Goal: Contribute content

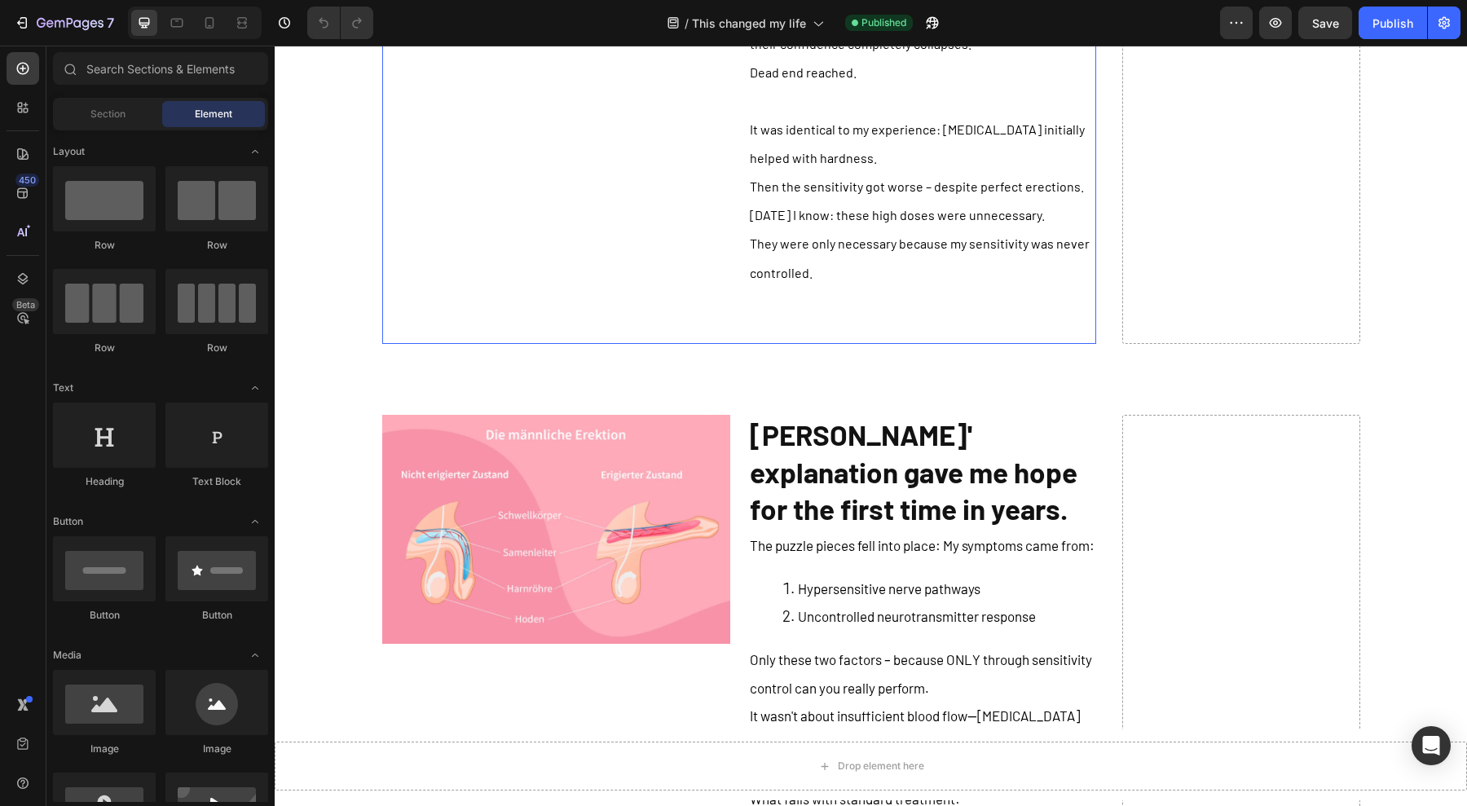
scroll to position [7537, 0]
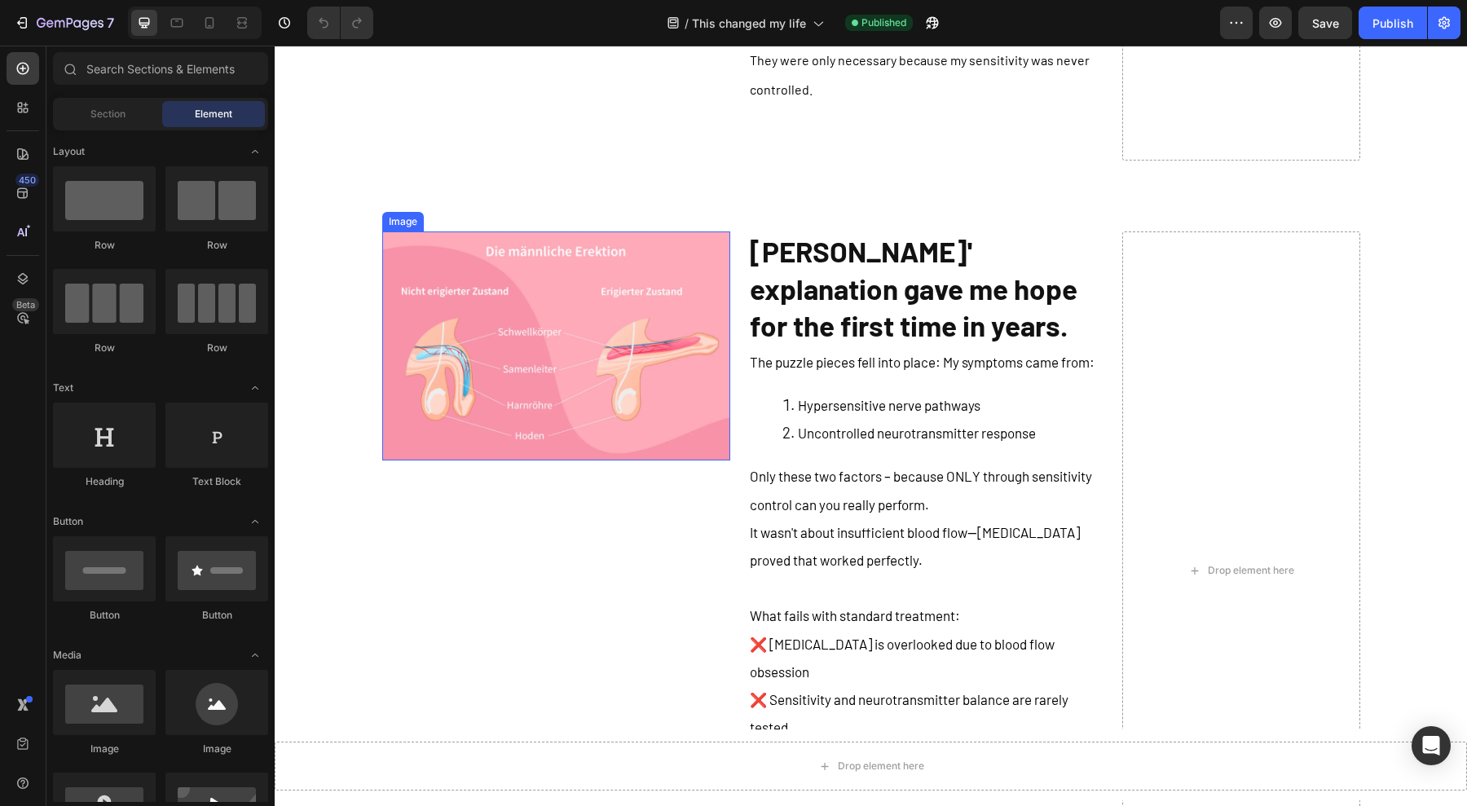
click at [559, 271] on img at bounding box center [556, 345] width 348 height 229
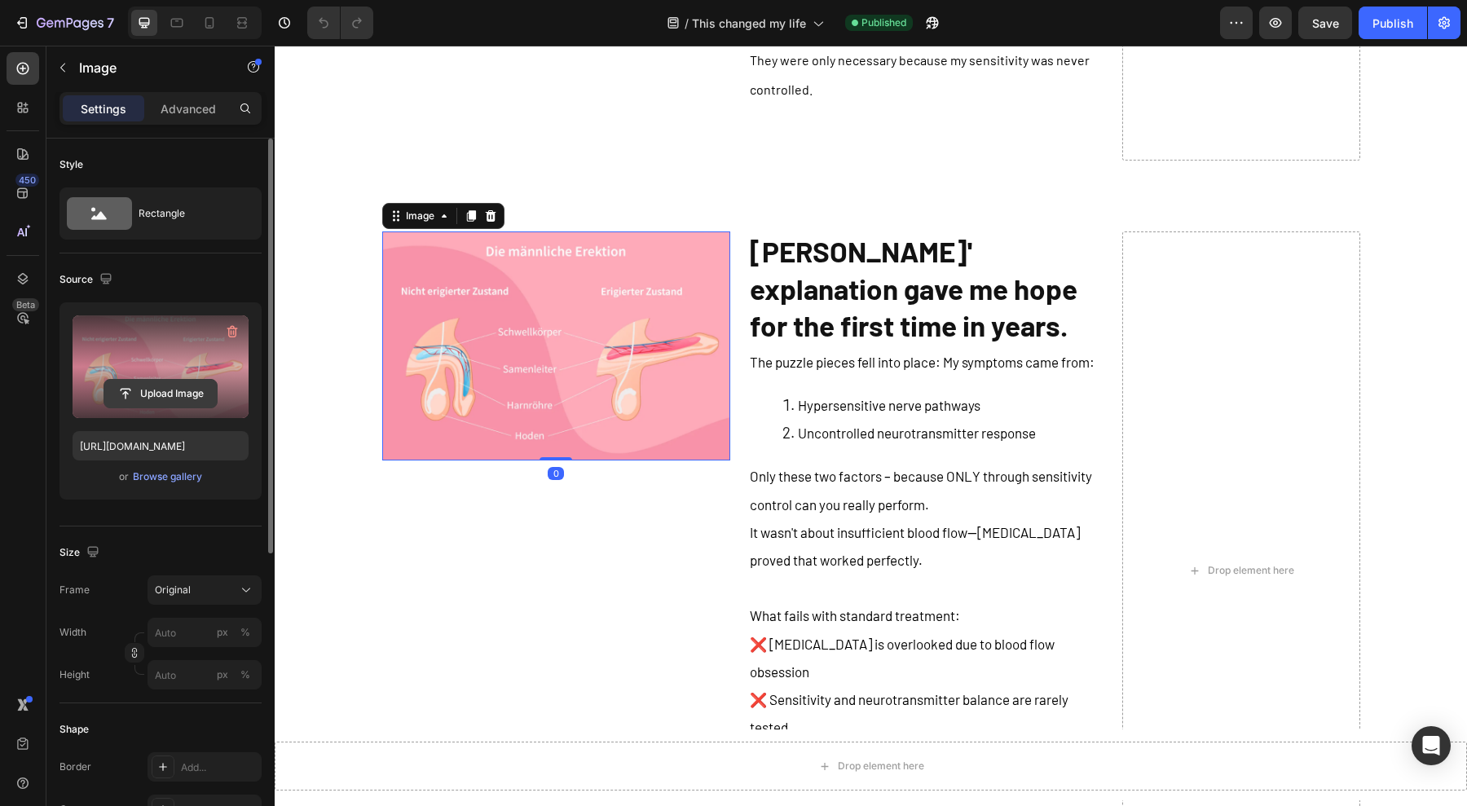
click at [178, 385] on input "file" at bounding box center [160, 394] width 112 height 28
click at [216, 19] on icon at bounding box center [209, 23] width 16 height 16
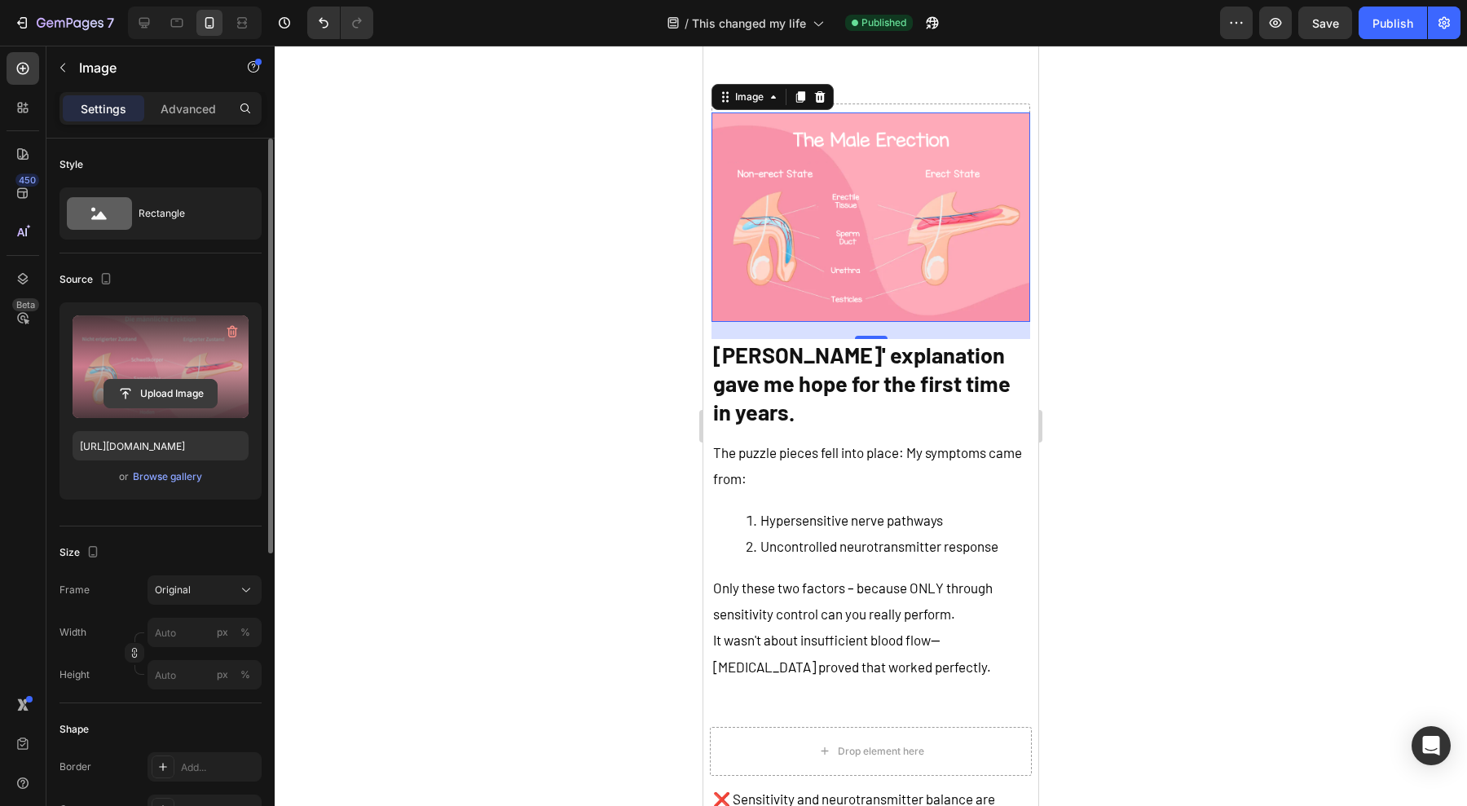
scroll to position [8228, 0]
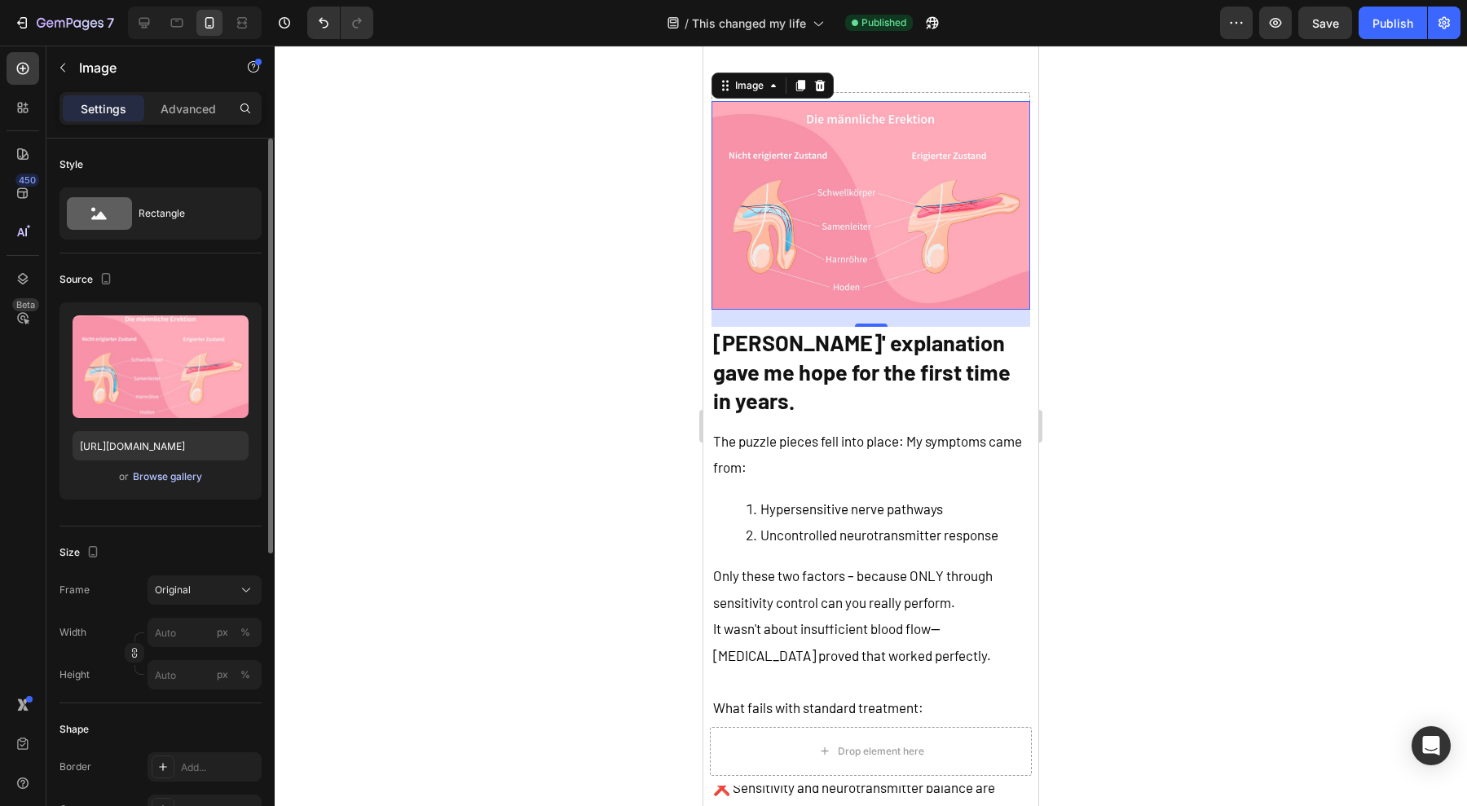
click at [168, 473] on div "Browse gallery" at bounding box center [167, 476] width 69 height 15
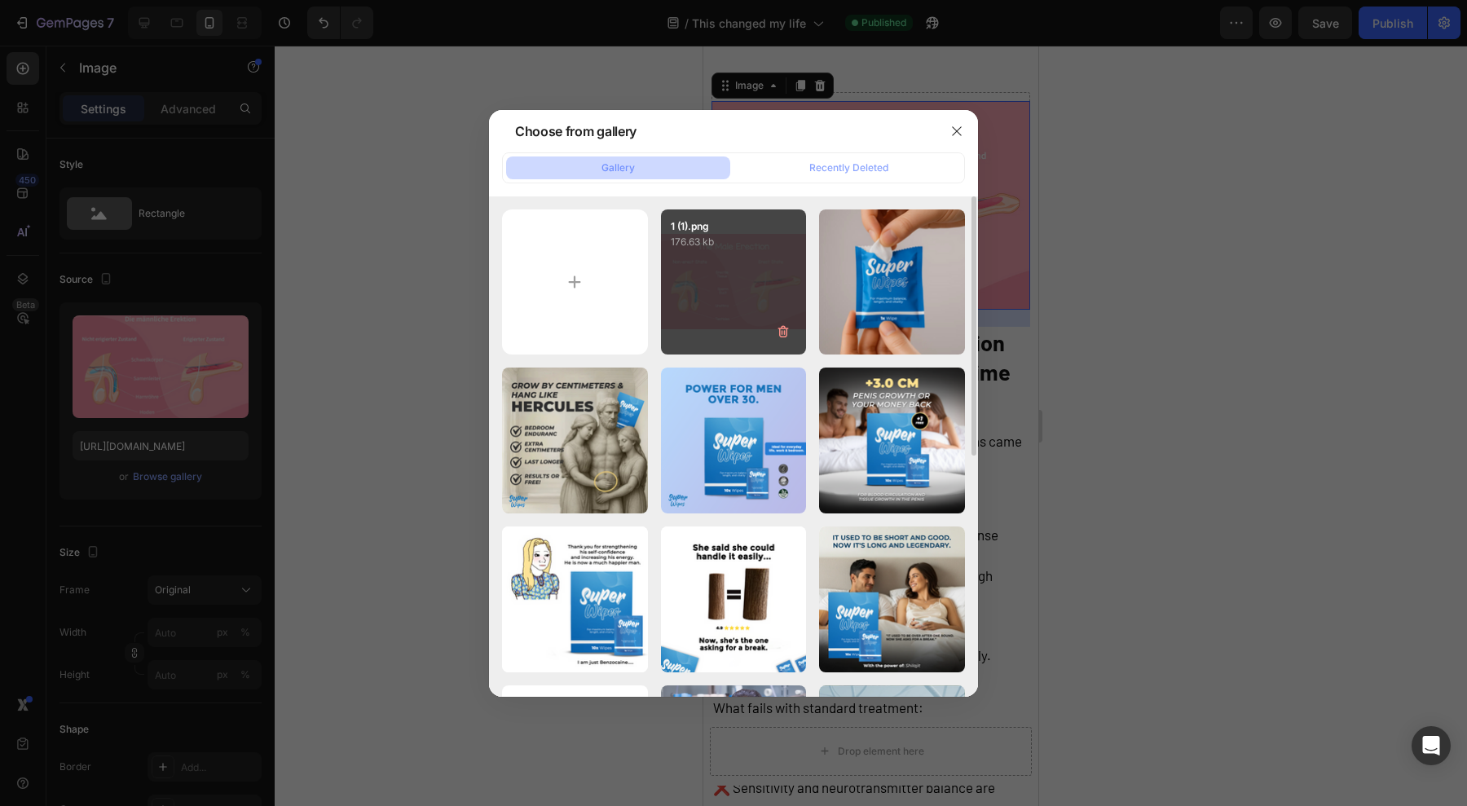
click at [721, 288] on div "1 (1).png 176.63 kb" at bounding box center [734, 282] width 146 height 146
type input "[URL][DOMAIN_NAME]"
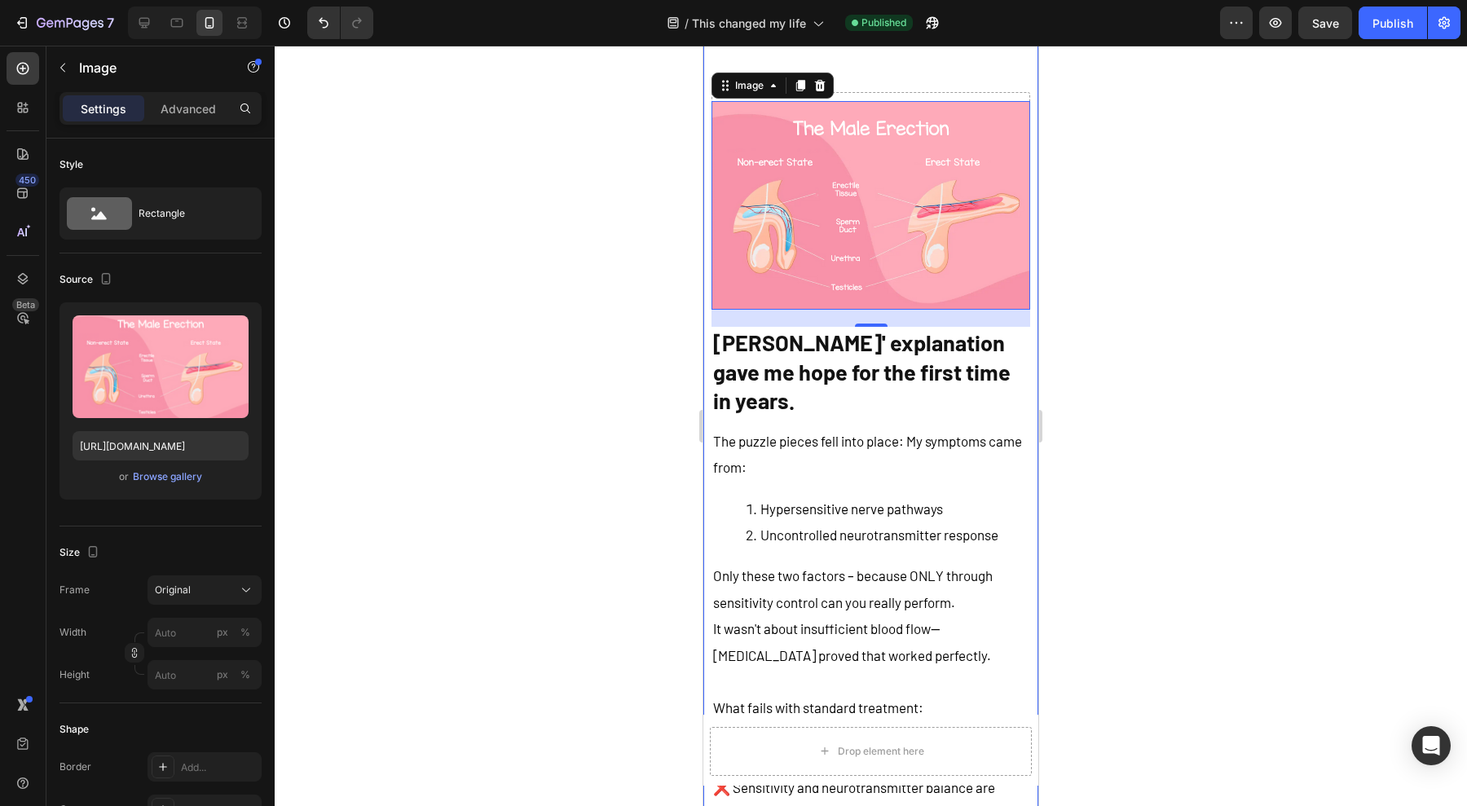
click at [662, 164] on div at bounding box center [871, 426] width 1192 height 760
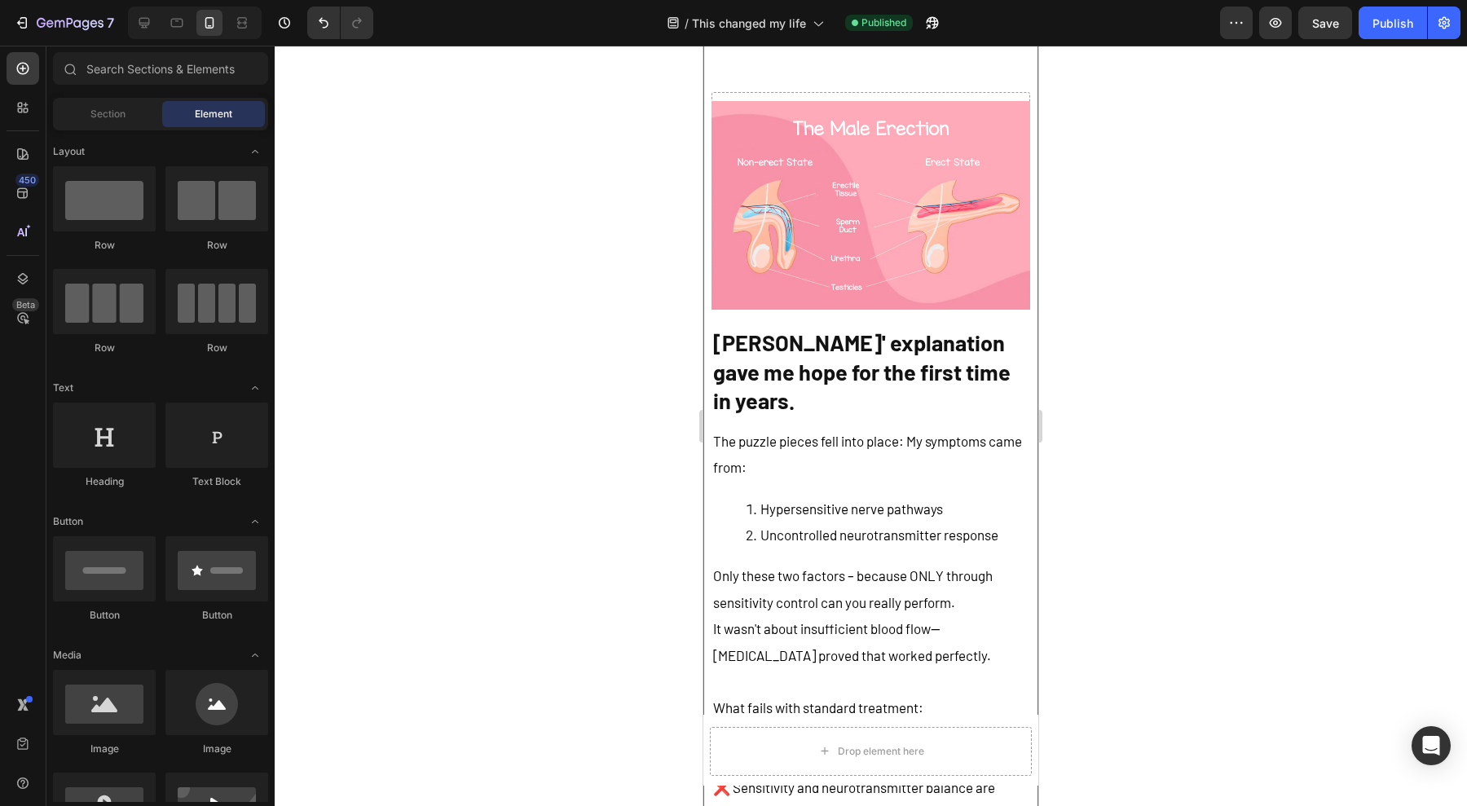
click at [787, 173] on img at bounding box center [870, 205] width 318 height 209
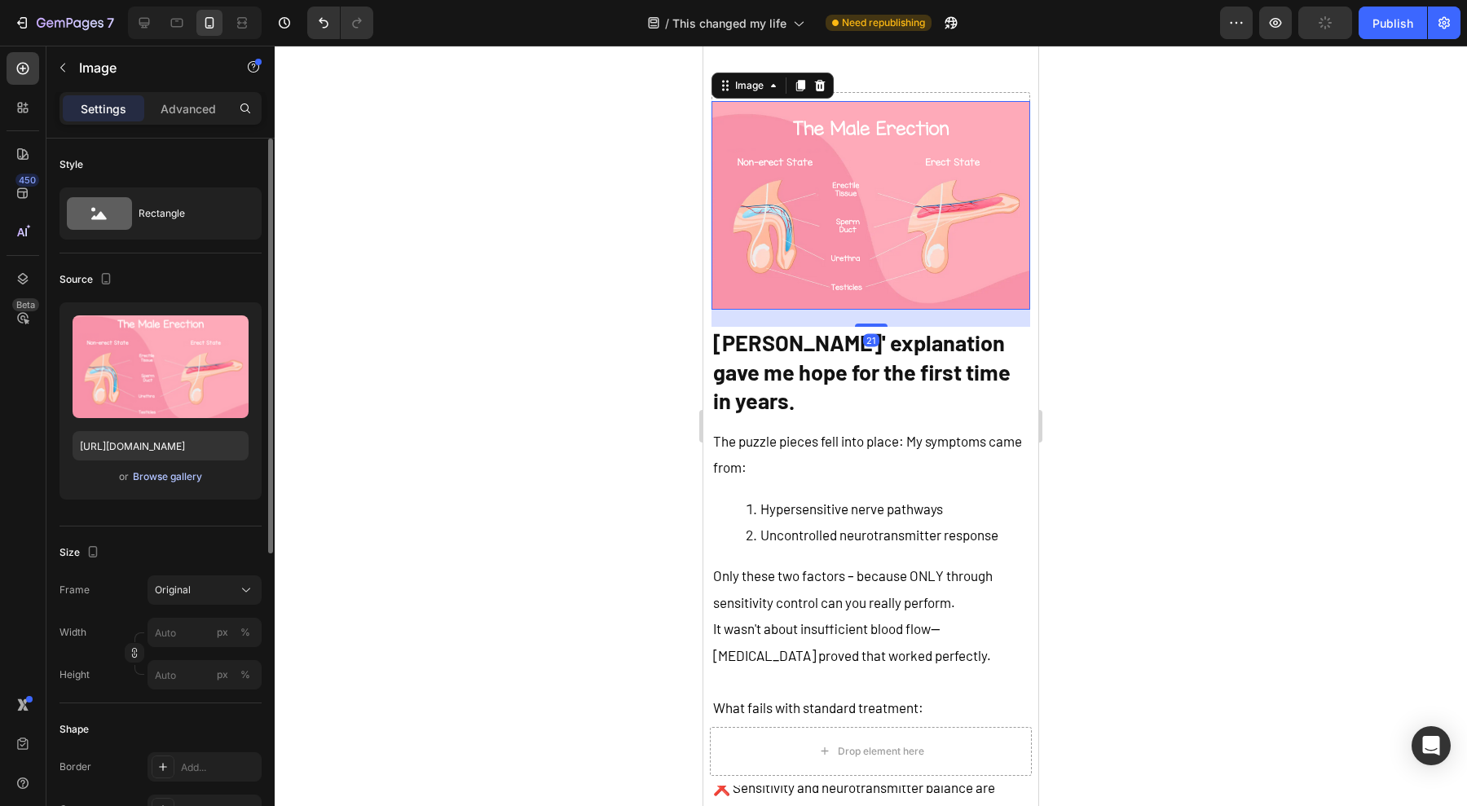
click at [143, 479] on div "Browse gallery" at bounding box center [167, 476] width 69 height 15
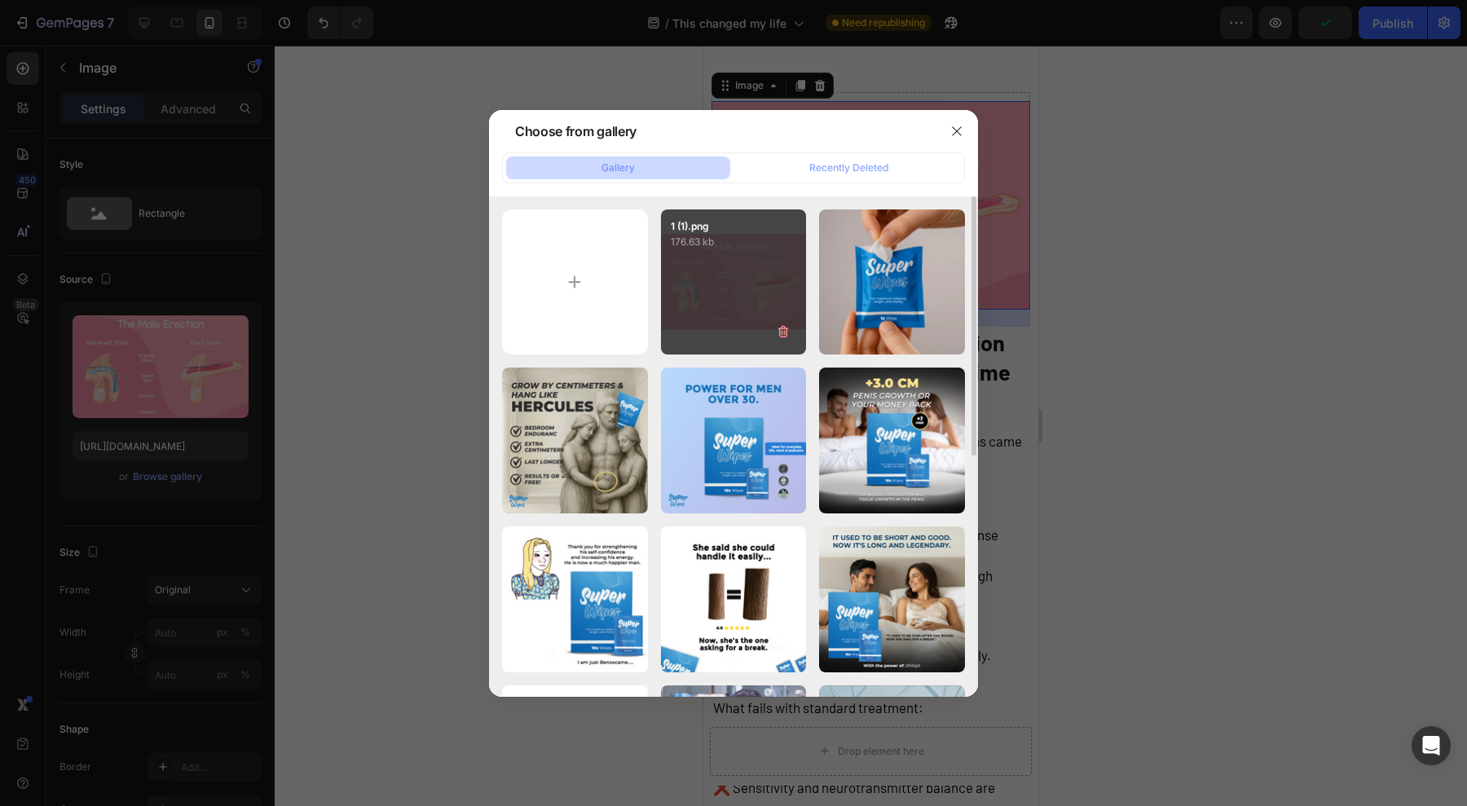
click at [706, 302] on div "1 (1).png 176.63 kb" at bounding box center [734, 282] width 146 height 146
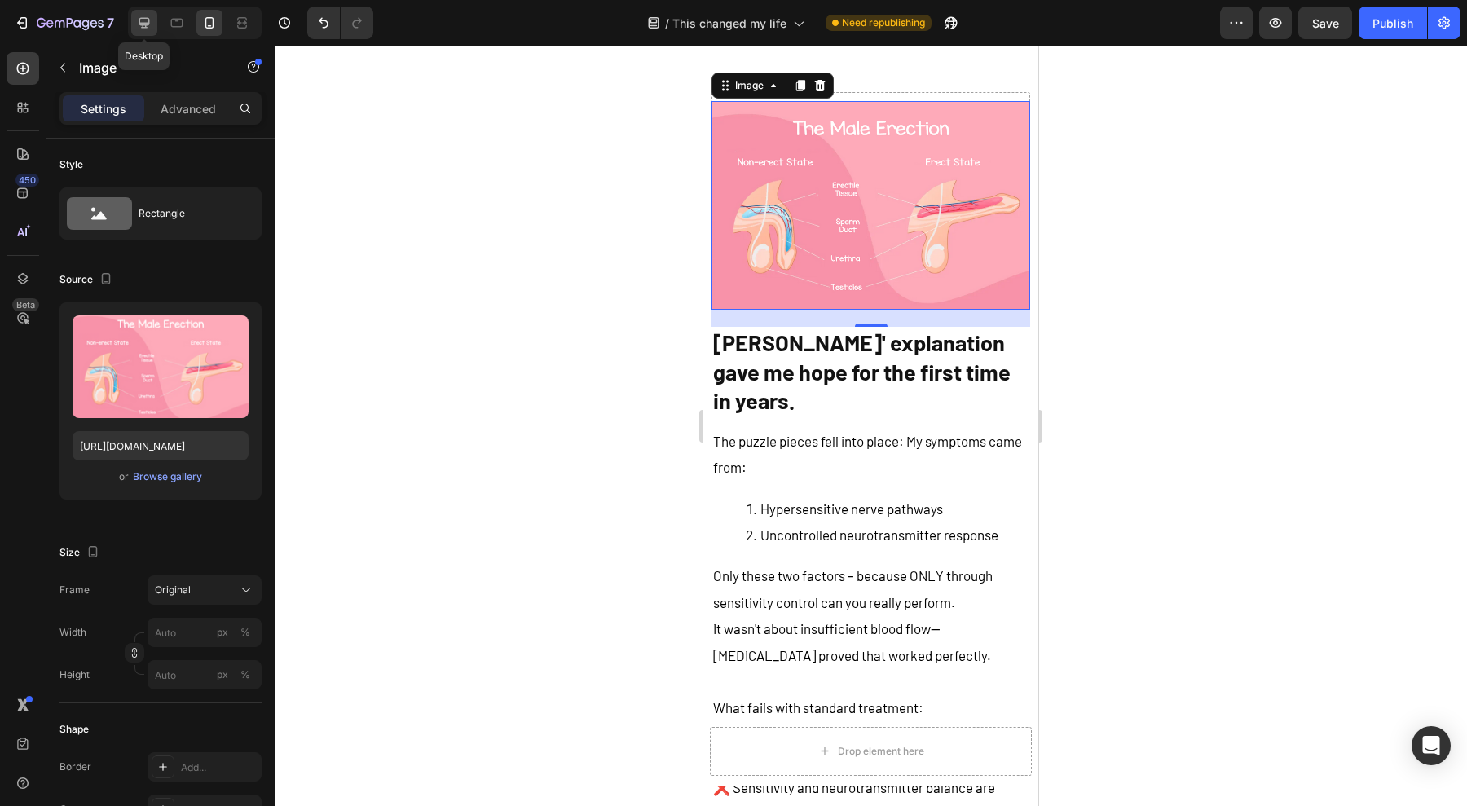
click at [138, 10] on div at bounding box center [144, 23] width 26 height 26
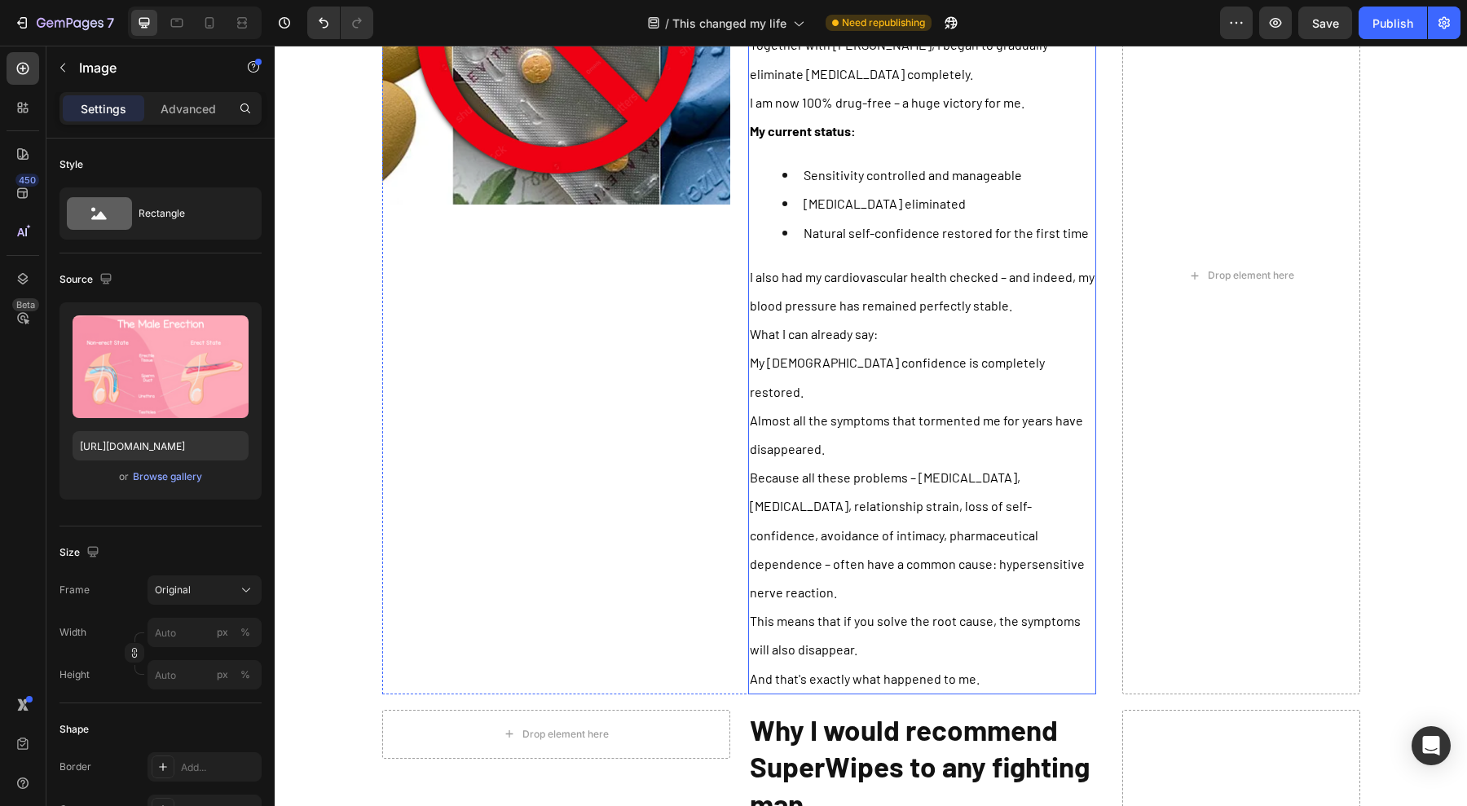
scroll to position [17255, 0]
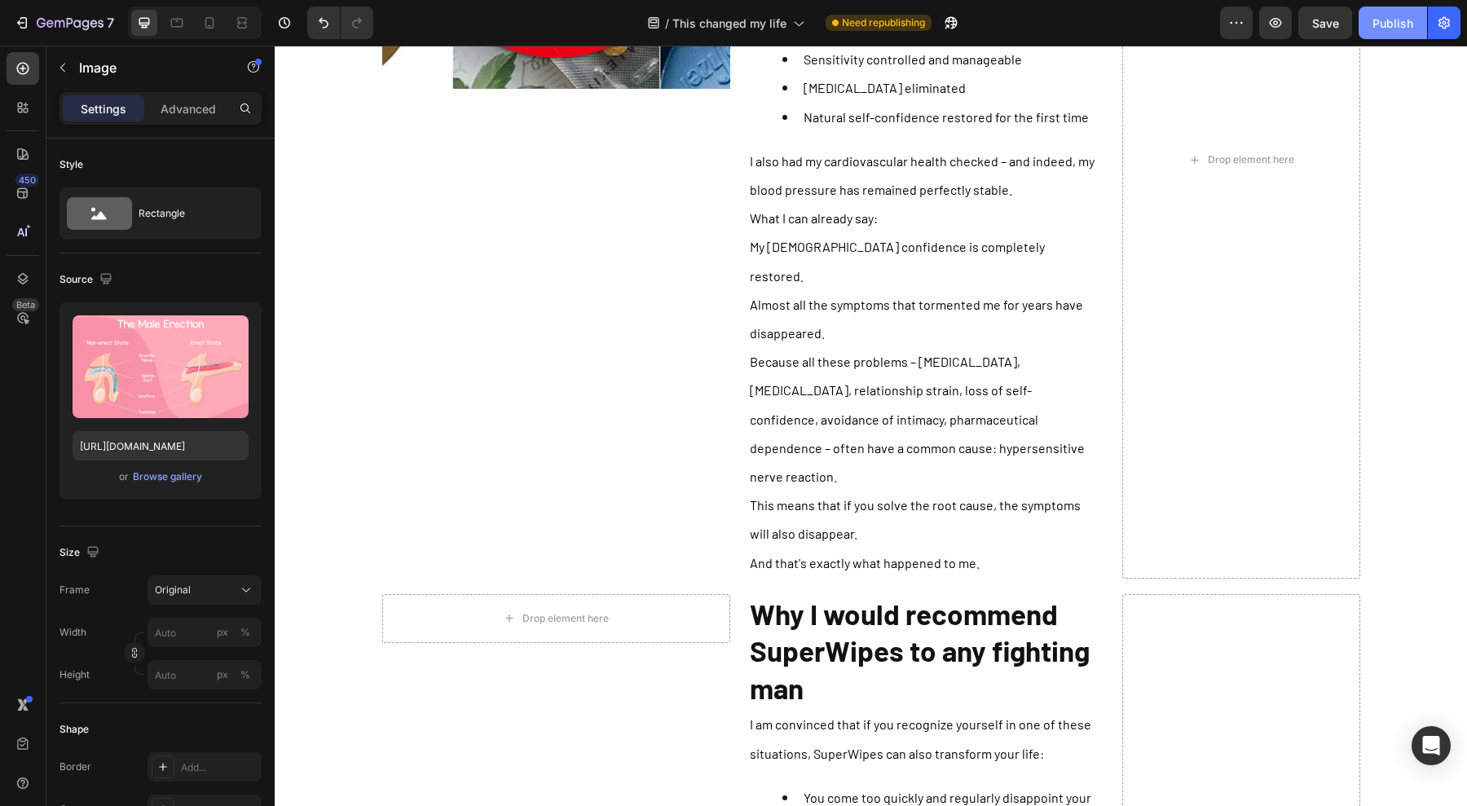
click at [1374, 28] on div "Publish" at bounding box center [1392, 23] width 41 height 17
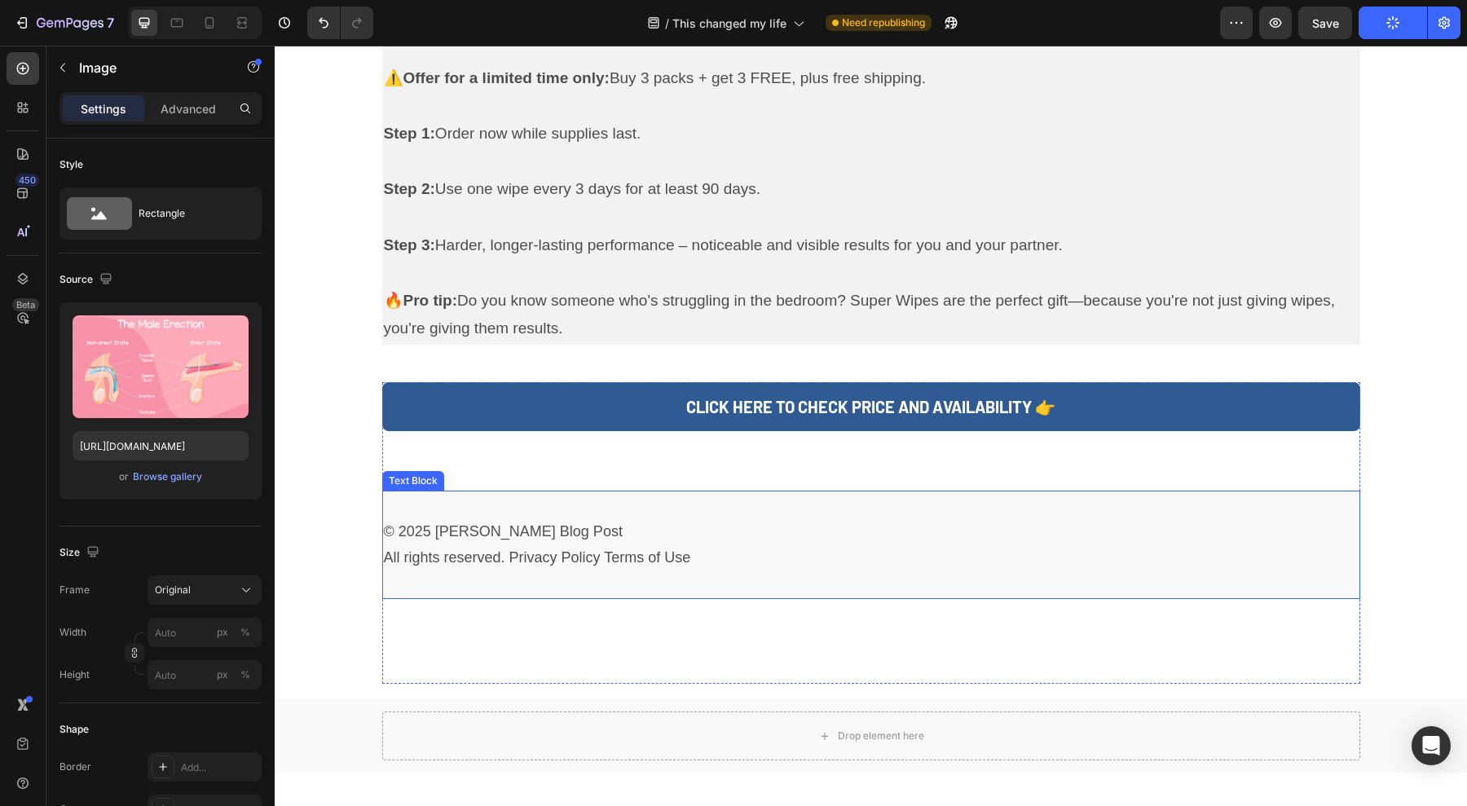
scroll to position [20183, 0]
